Goal: Information Seeking & Learning: Find specific fact

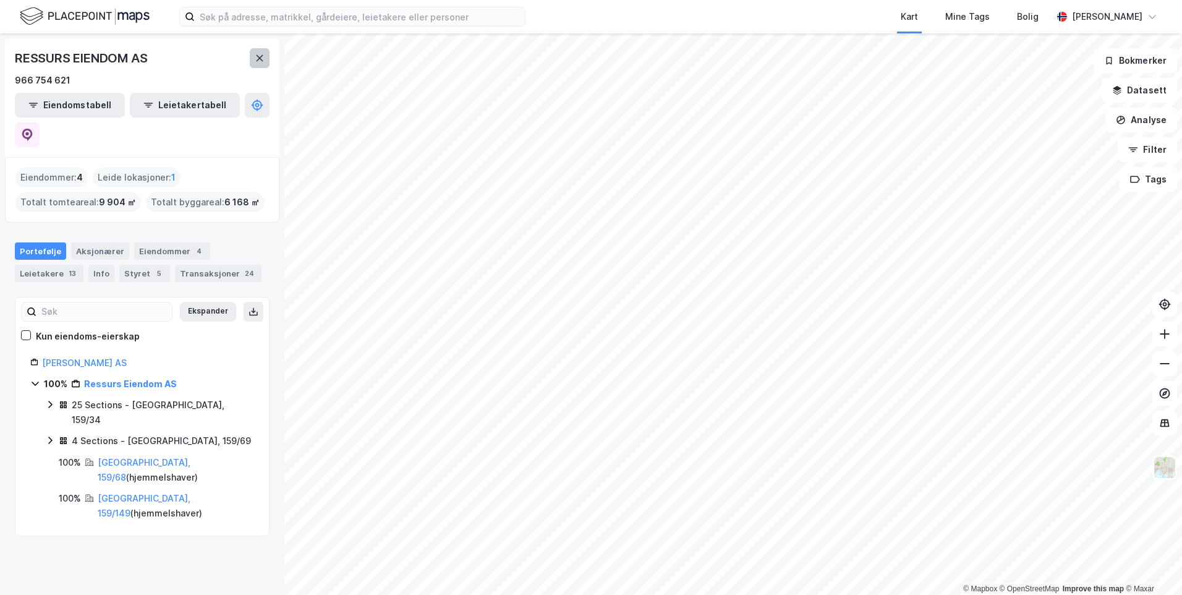
click at [251, 58] on button at bounding box center [260, 58] width 20 height 20
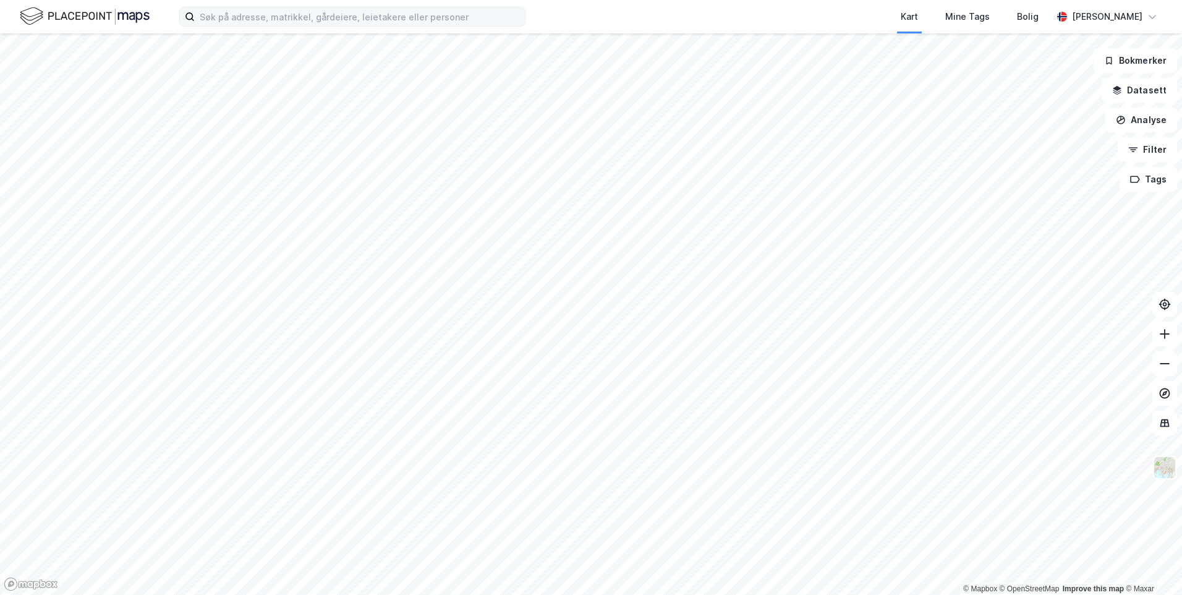
click at [255, 26] on label at bounding box center [352, 17] width 346 height 20
click at [255, 26] on input at bounding box center [360, 16] width 330 height 19
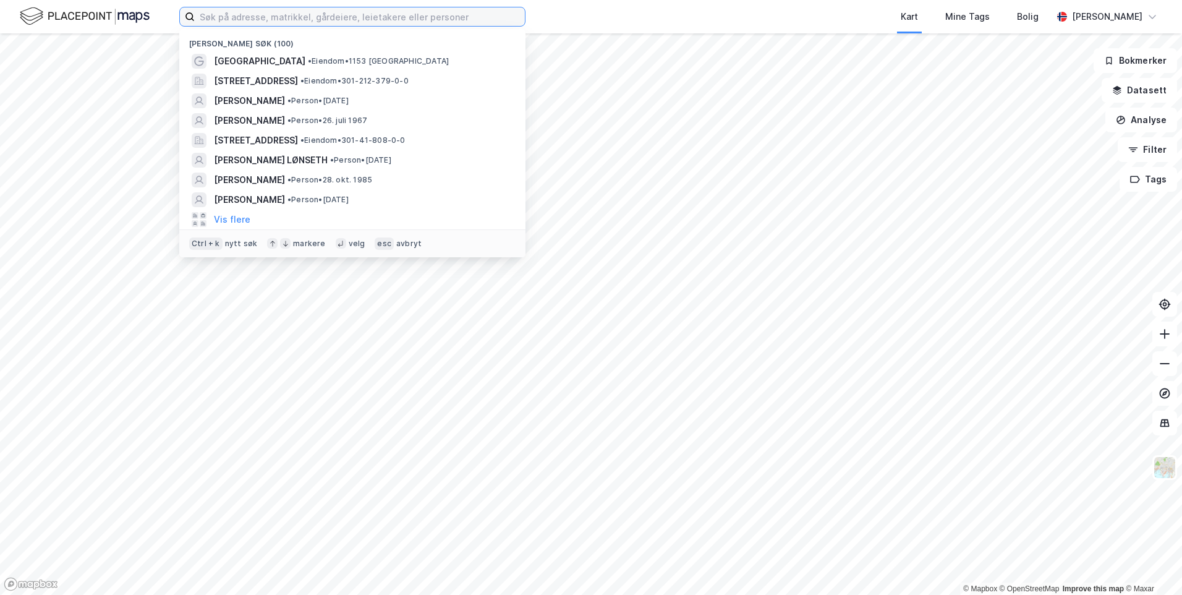
click at [255, 20] on input at bounding box center [360, 16] width 330 height 19
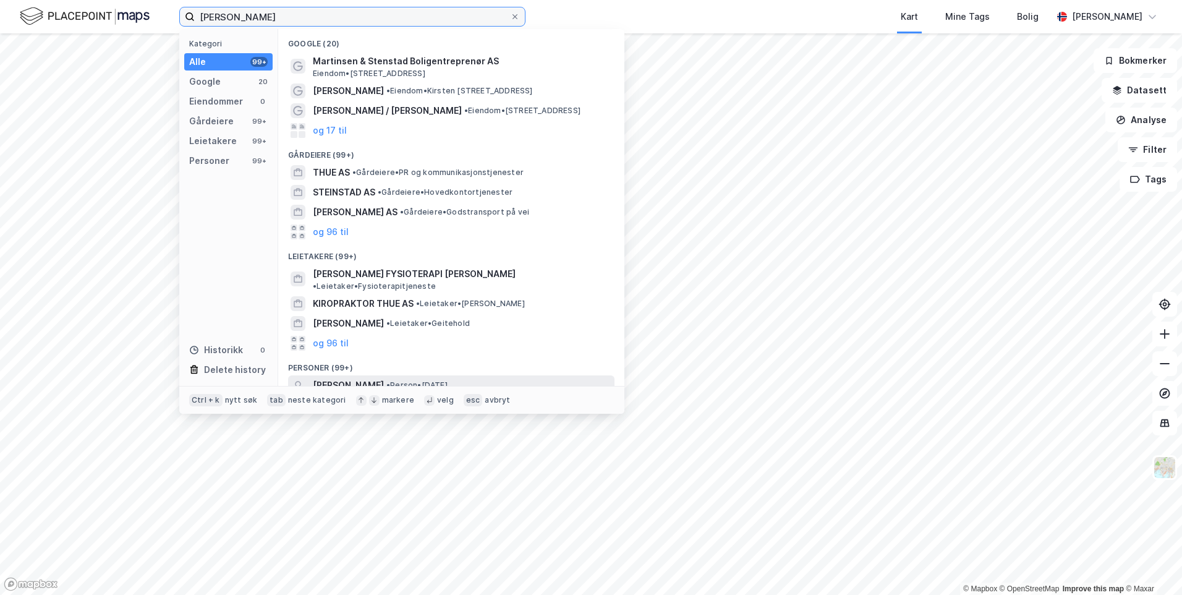
type input "elise thue stenstad"
click at [365, 378] on span "[PERSON_NAME] [PERSON_NAME]" at bounding box center [348, 385] width 71 height 15
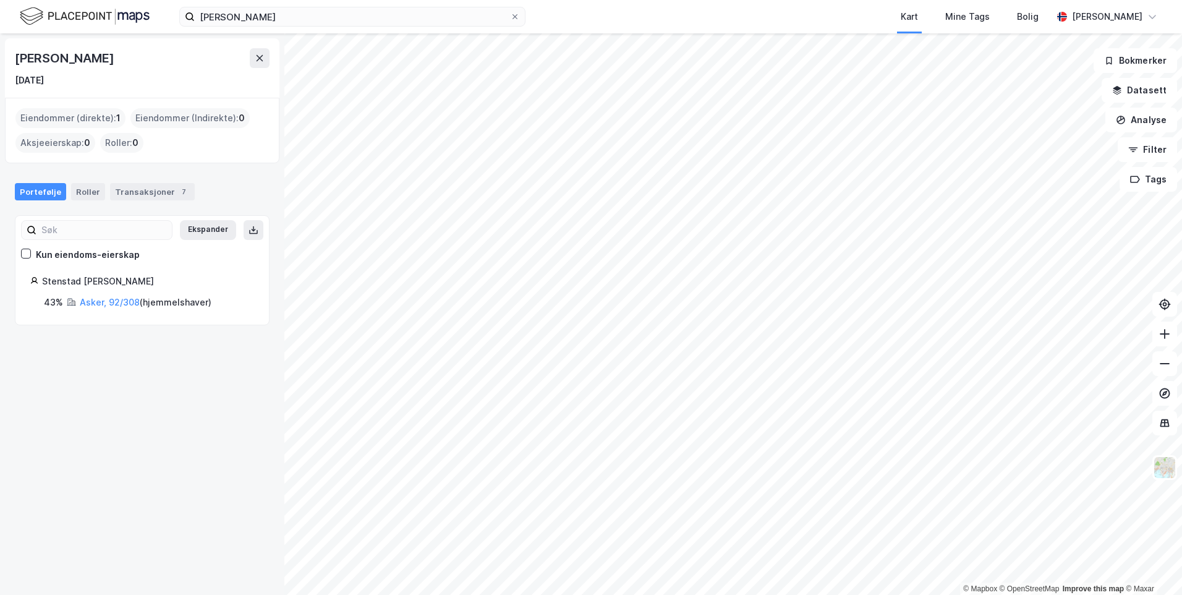
click at [124, 181] on div "Portefølje Roller Transaksjoner 7" at bounding box center [142, 186] width 284 height 37
click at [126, 190] on div "Transaksjoner 7" at bounding box center [152, 191] width 85 height 17
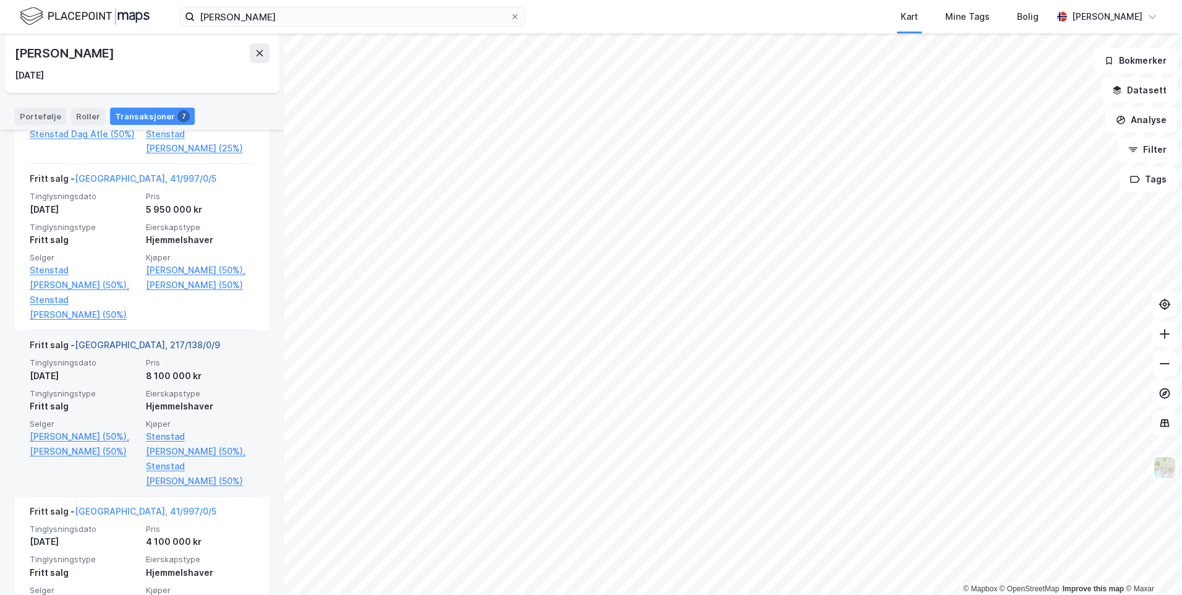
scroll to position [865, 0]
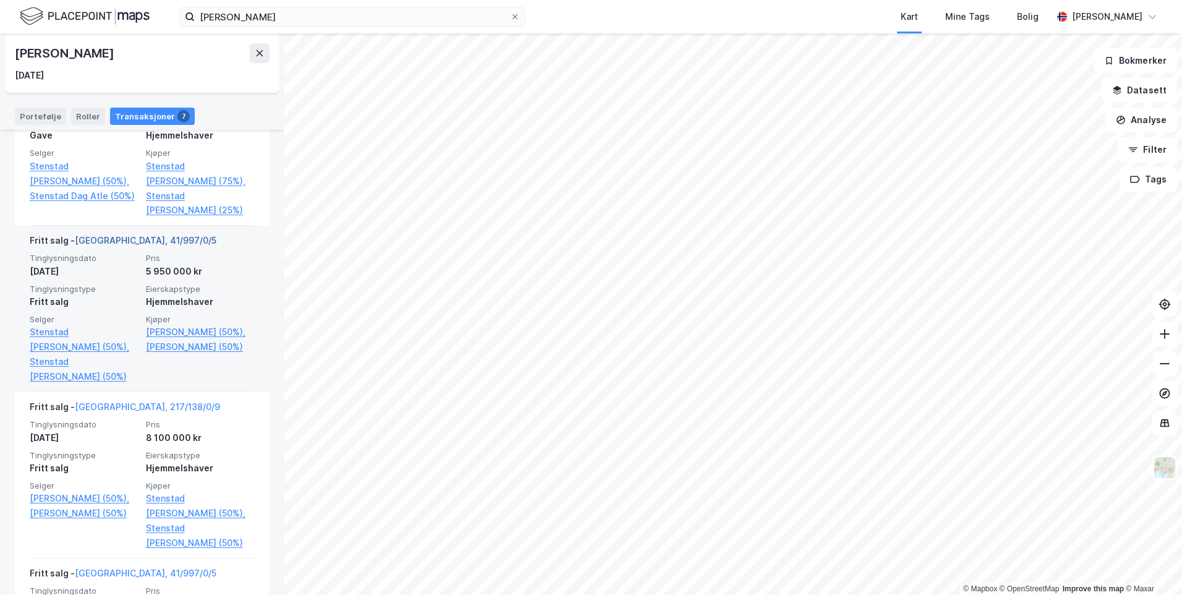
click at [121, 235] on link "Bærum, 41/997/0/5" at bounding box center [146, 240] width 142 height 11
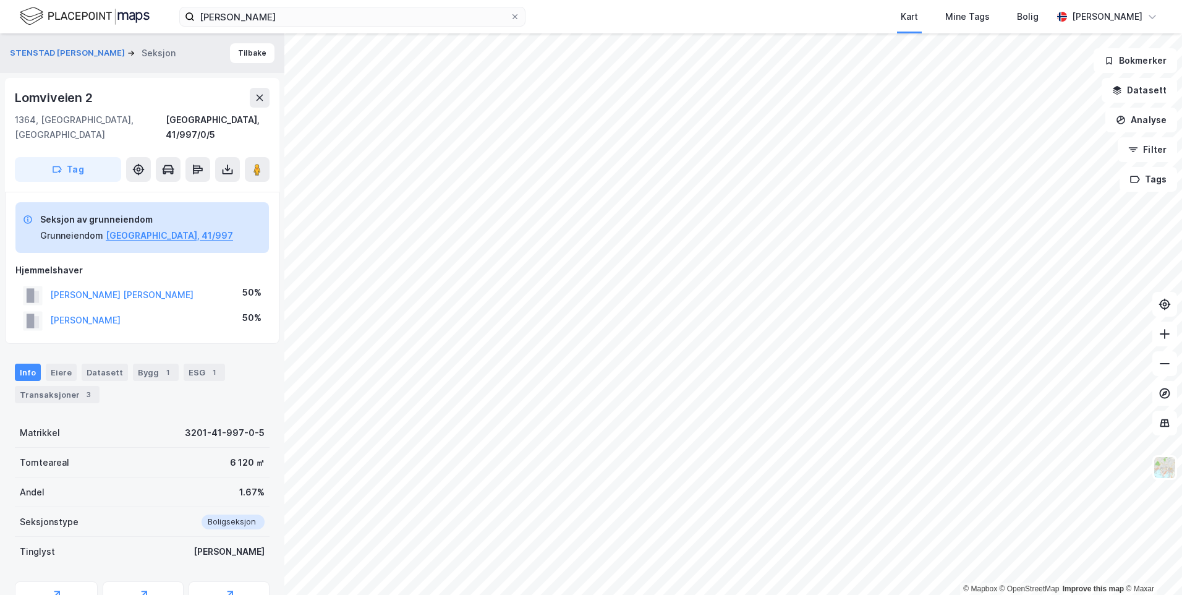
drag, startPoint x: 148, startPoint y: 330, endPoint x: 141, endPoint y: 322, distance: 10.5
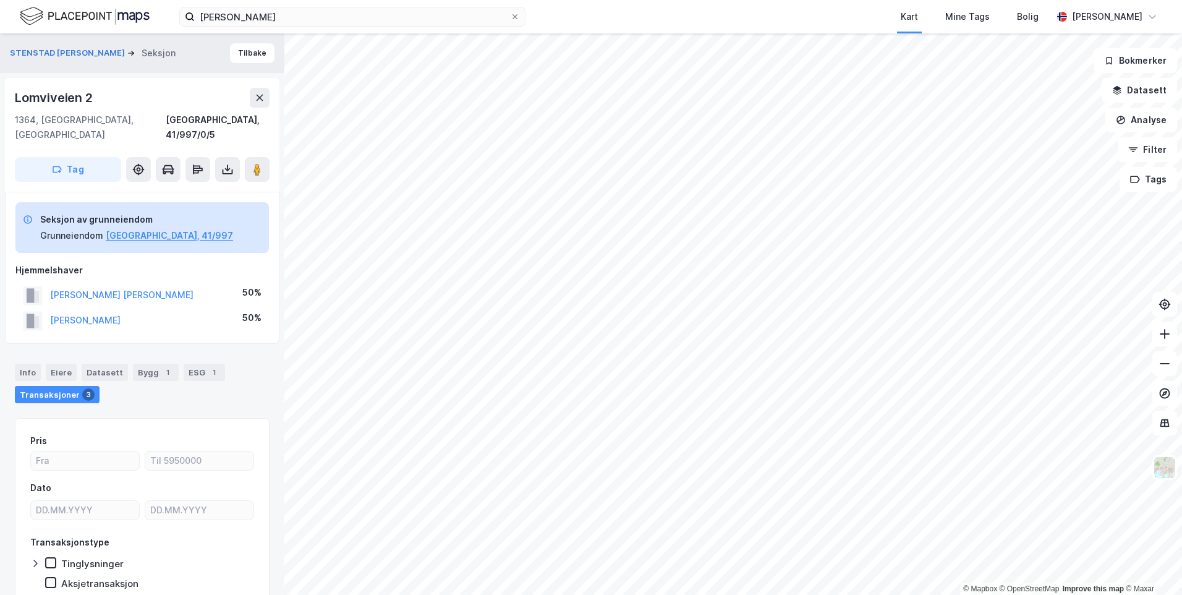
scroll to position [40, 0]
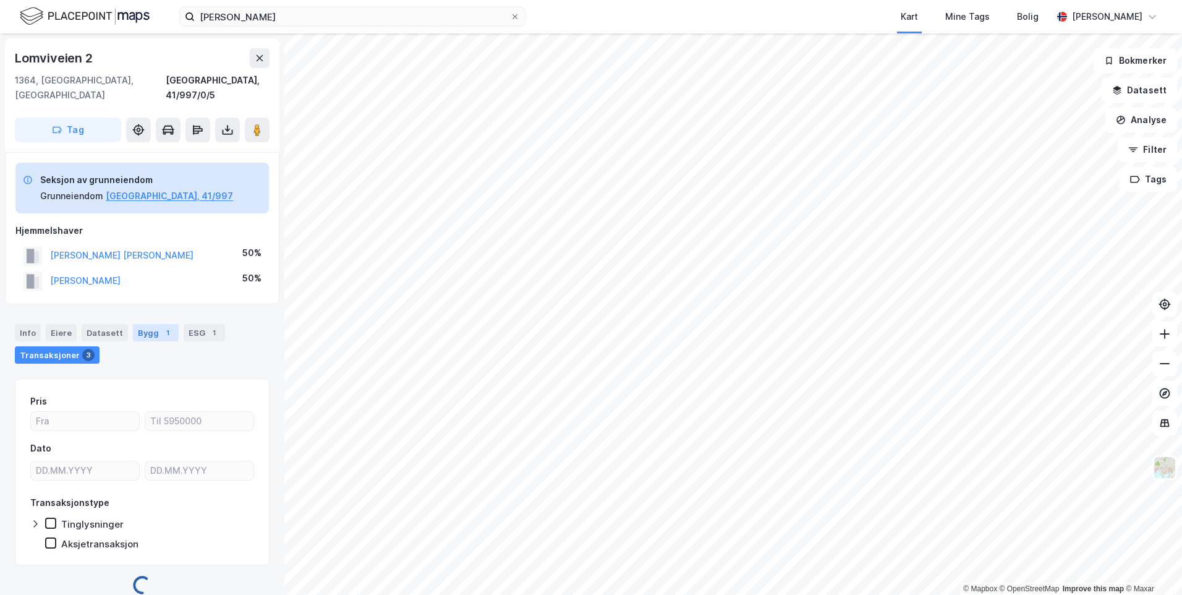
drag, startPoint x: 141, startPoint y: 322, endPoint x: 141, endPoint y: 315, distance: 7.4
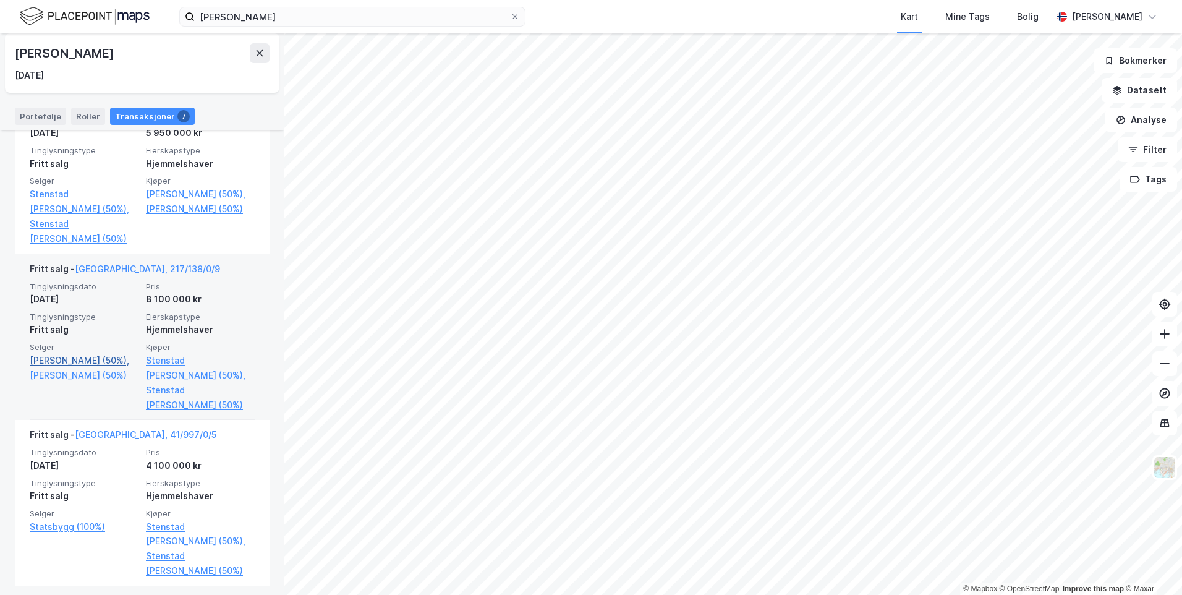
scroll to position [995, 0]
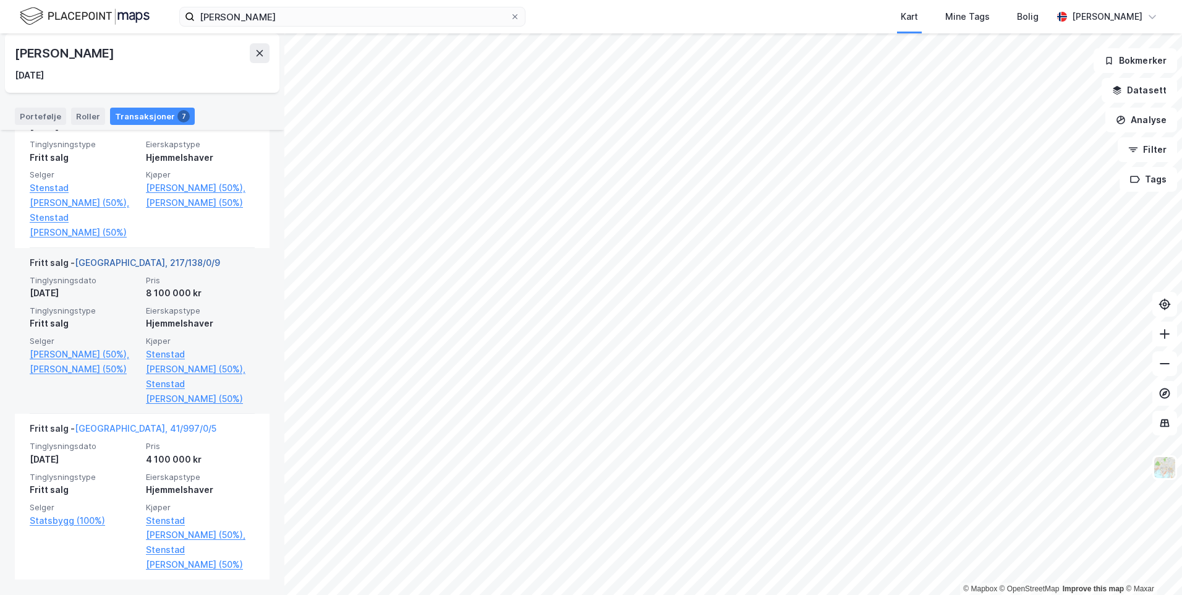
click at [108, 261] on link "Oslo, 217/138/0/9" at bounding box center [147, 262] width 145 height 11
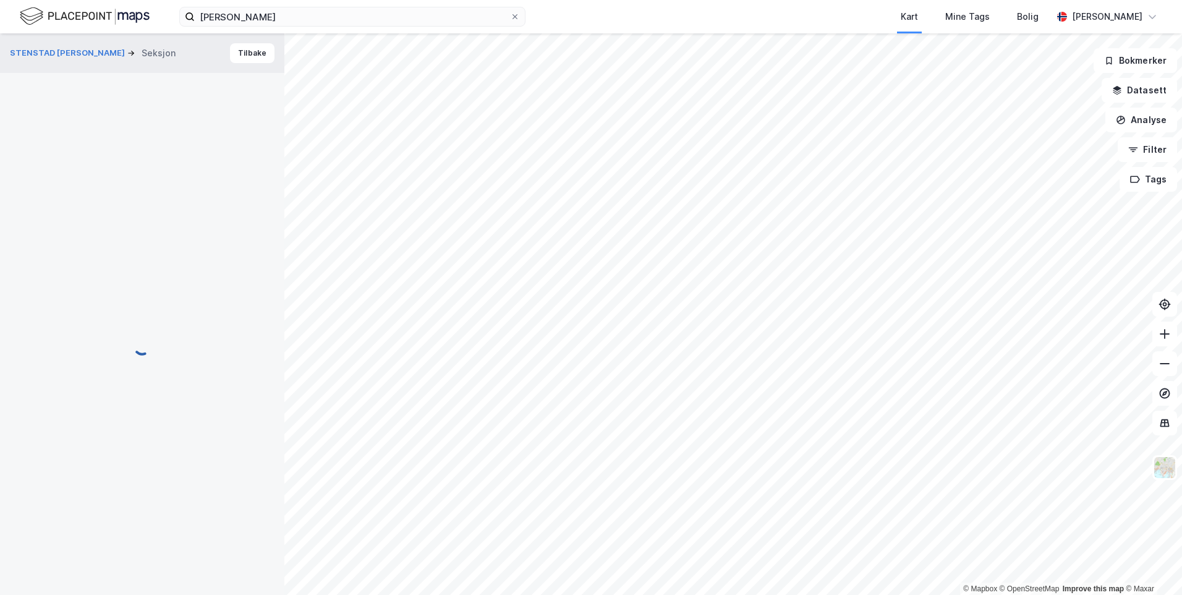
scroll to position [40, 0]
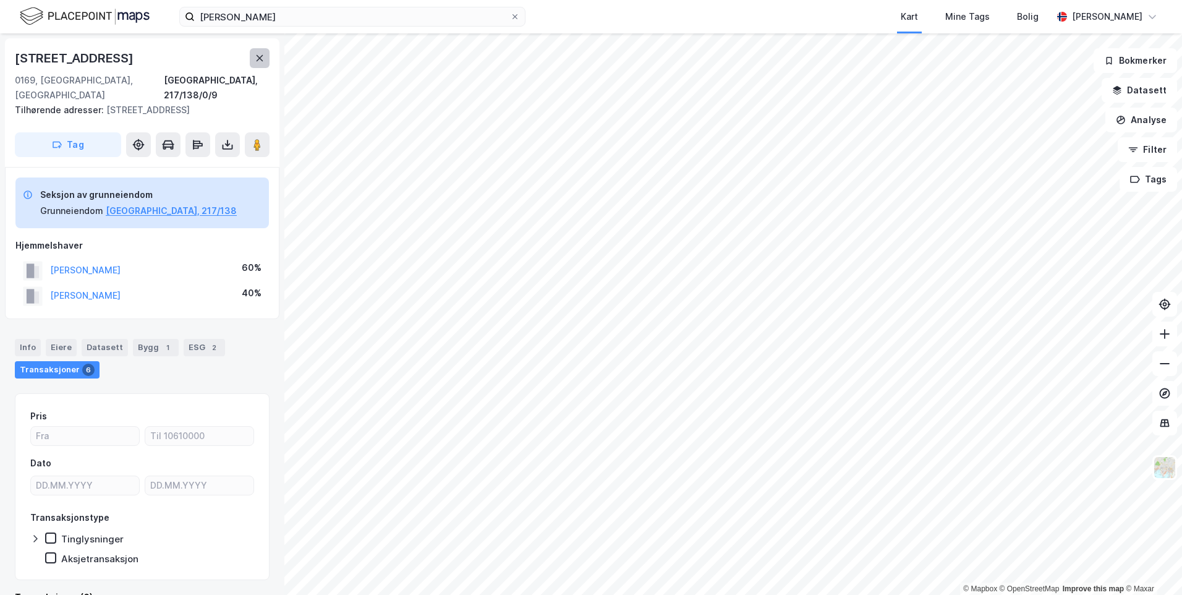
click at [256, 56] on icon at bounding box center [260, 58] width 10 height 10
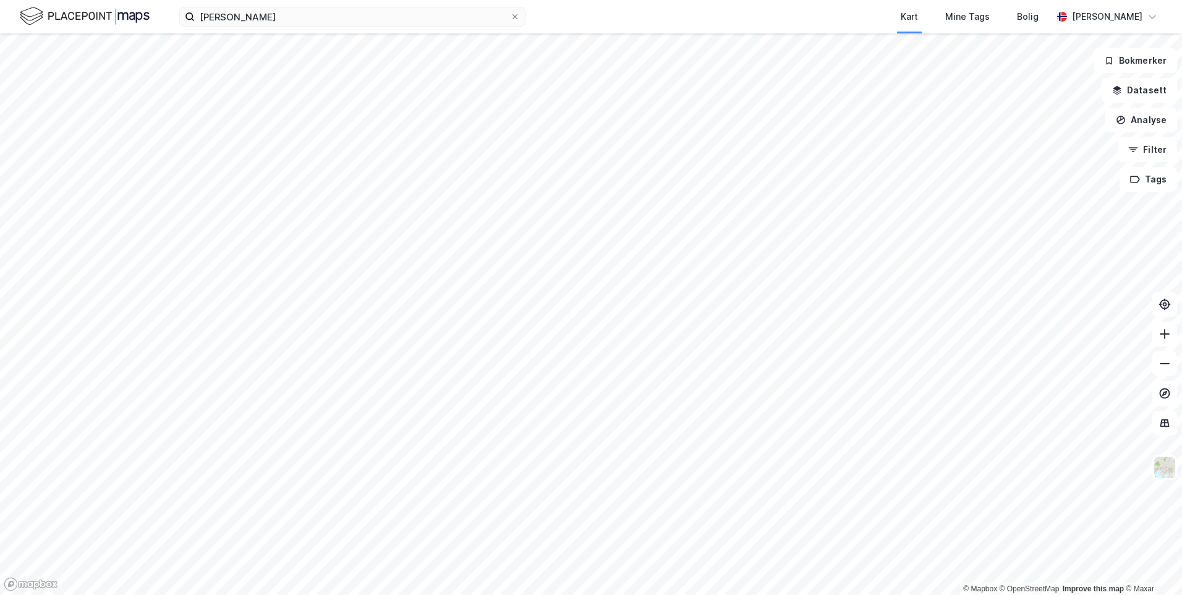
click at [527, 23] on div "elise thue stenstad Kart Mine Tags Bolig Ulrik Framstad" at bounding box center [591, 16] width 1182 height 33
click at [519, 21] on span at bounding box center [515, 17] width 10 height 10
click at [510, 21] on input "elise thue stenstad" at bounding box center [352, 16] width 315 height 19
click at [709, 15] on div "Kart Mine Tags Bolig" at bounding box center [818, 16] width 467 height 33
click at [423, 593] on html "Kart Mine Tags Bolig Ulrik Framstad © Mapbox © OpenStreetMap Improve this map ©…" at bounding box center [591, 297] width 1182 height 595
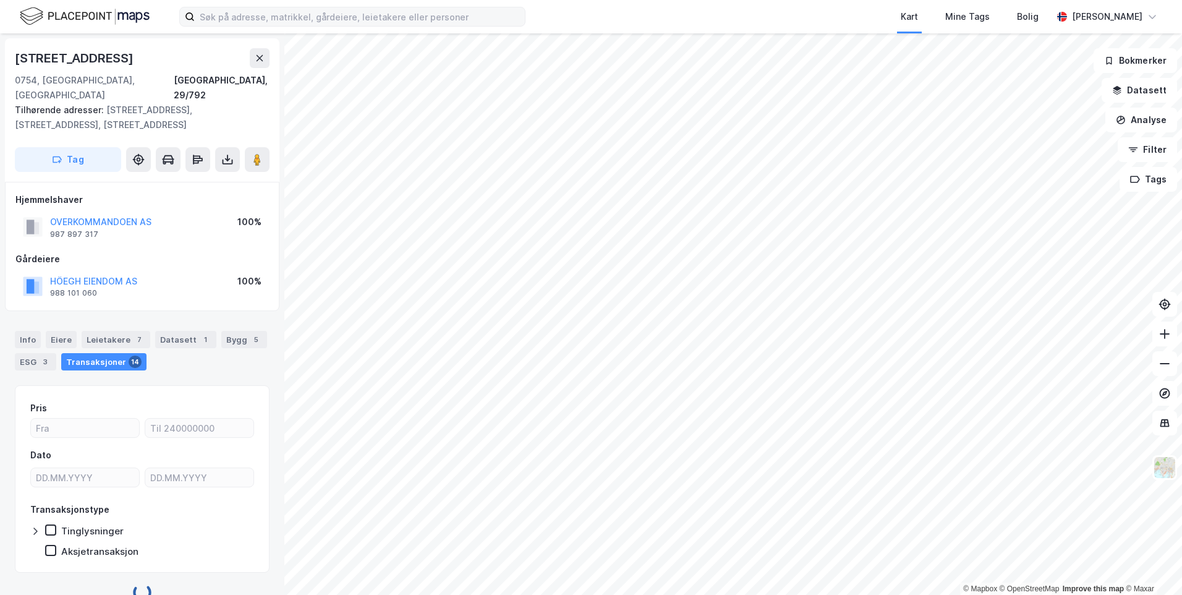
scroll to position [7, 0]
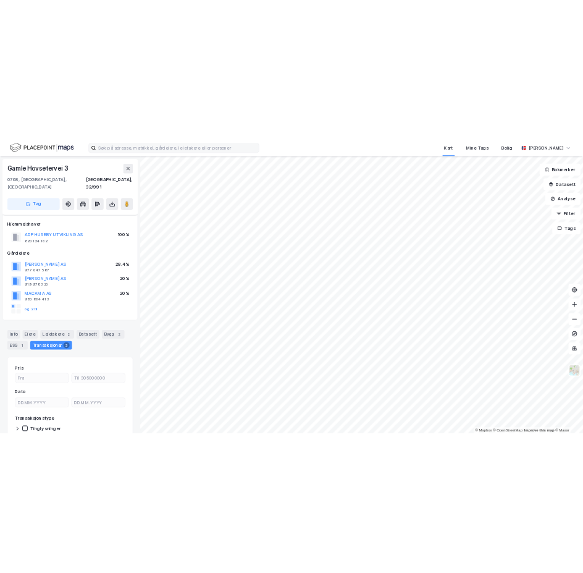
scroll to position [7, 0]
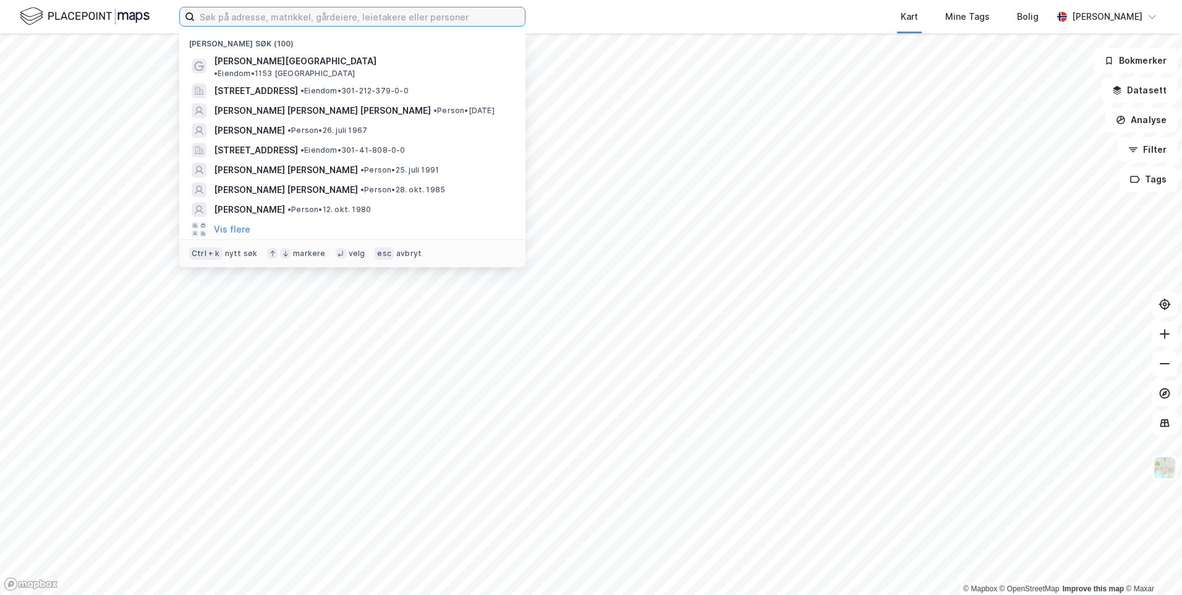
click at [221, 20] on input at bounding box center [360, 16] width 330 height 19
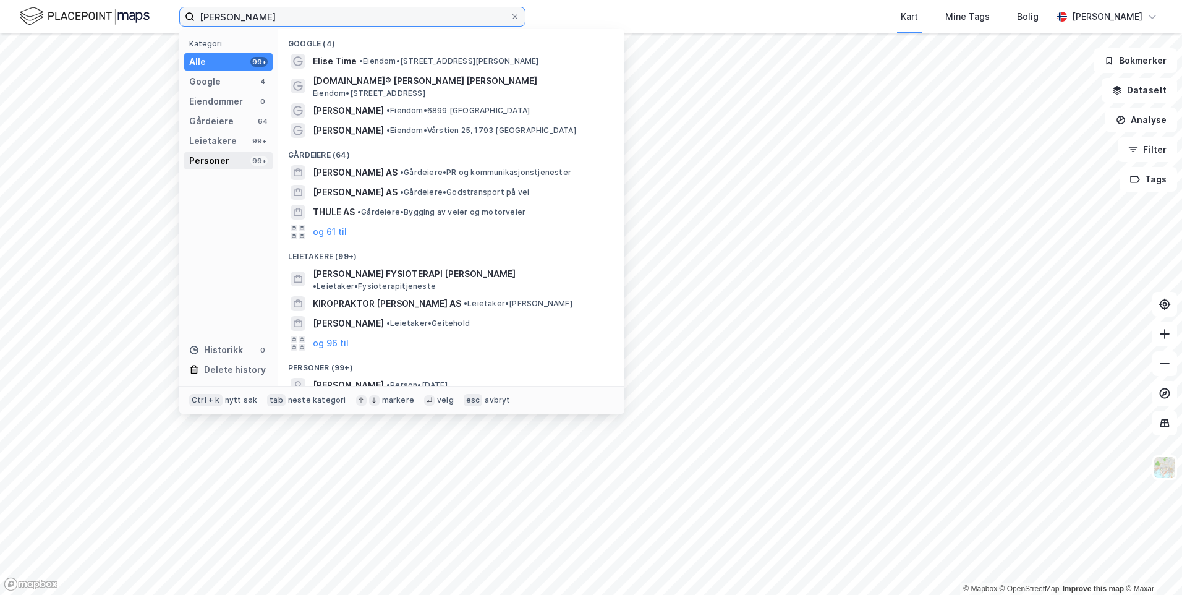
type input "[PERSON_NAME]"
click at [230, 157] on div "Personer 99+" at bounding box center [228, 160] width 88 height 17
